Goal: Task Accomplishment & Management: Use online tool/utility

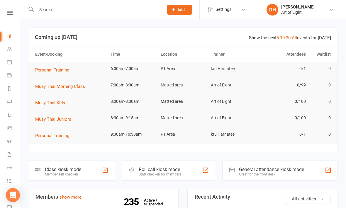
click at [66, 166] on div "Class kiosk mode Member self check-in" at bounding box center [71, 171] width 87 height 20
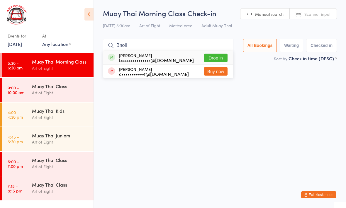
type input "Bnoll"
click at [211, 59] on button "Drop in" at bounding box center [215, 58] width 23 height 9
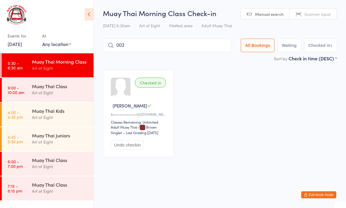
type input "0033"
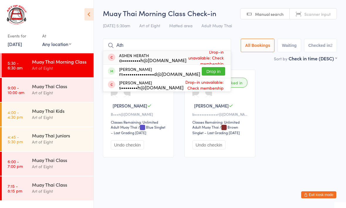
type input "Ath"
click at [215, 67] on button "Drop in" at bounding box center [213, 71] width 23 height 9
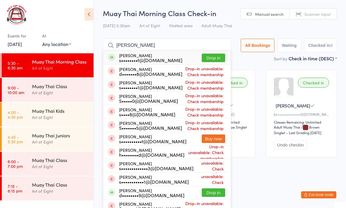
type input "[PERSON_NAME]"
click at [213, 58] on button "Drop in" at bounding box center [213, 58] width 23 height 9
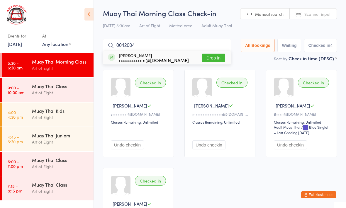
type input "00420042"
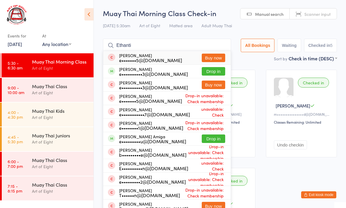
type input "Ethanti"
click at [203, 70] on button "Drop in" at bounding box center [213, 71] width 23 height 9
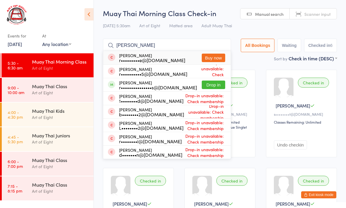
type input "Ray"
click at [208, 88] on button "Drop in" at bounding box center [213, 85] width 23 height 9
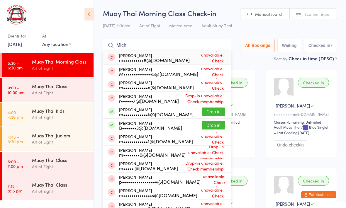
type input "Mich"
click at [212, 109] on button "Drop in" at bounding box center [213, 112] width 23 height 9
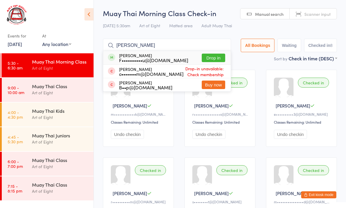
type input "Yee"
click at [212, 58] on button "Drop in" at bounding box center [213, 58] width 23 height 9
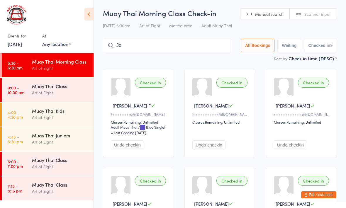
type input "J"
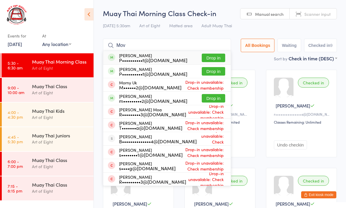
type input "Mov"
click at [209, 96] on button "Drop in" at bounding box center [213, 98] width 23 height 9
